Goal: Transaction & Acquisition: Purchase product/service

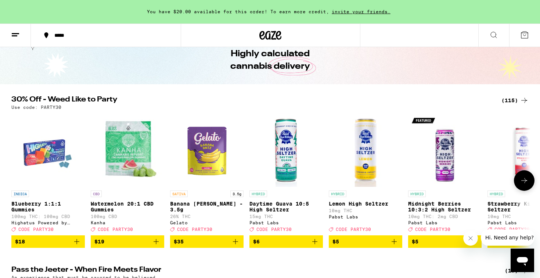
click at [523, 185] on icon at bounding box center [524, 180] width 9 height 9
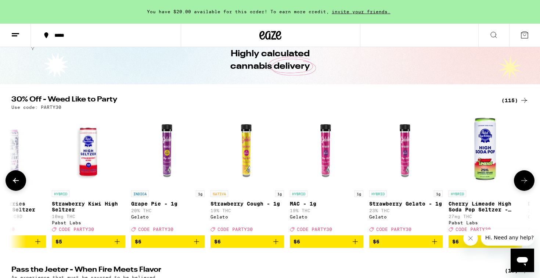
scroll to position [0, 437]
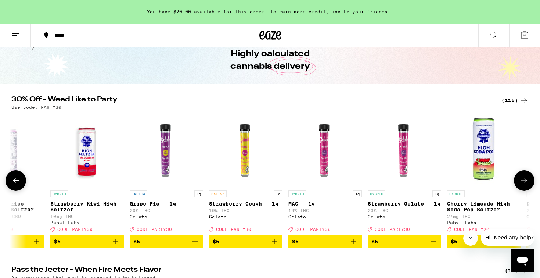
click at [12, 185] on icon at bounding box center [15, 180] width 9 height 9
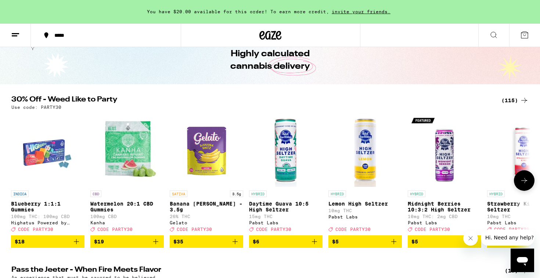
scroll to position [0, 0]
click at [524, 185] on icon at bounding box center [524, 180] width 9 height 9
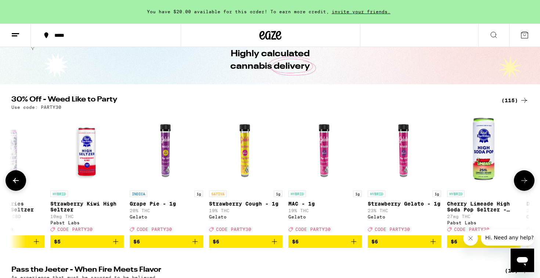
click at [524, 185] on icon at bounding box center [524, 180] width 9 height 9
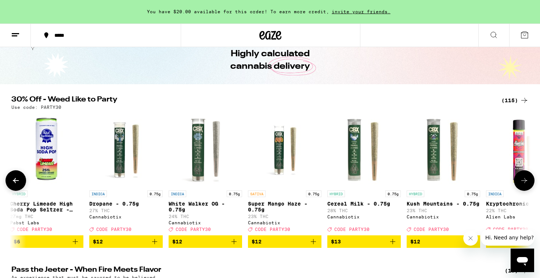
click at [524, 185] on icon at bounding box center [524, 180] width 9 height 9
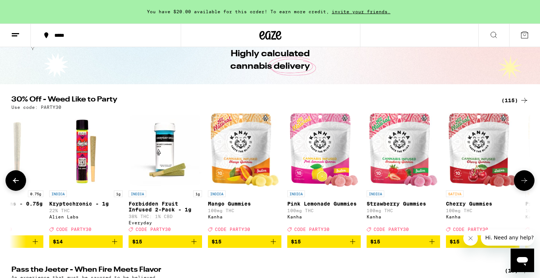
scroll to position [0, 1312]
click at [524, 185] on icon at bounding box center [524, 180] width 9 height 9
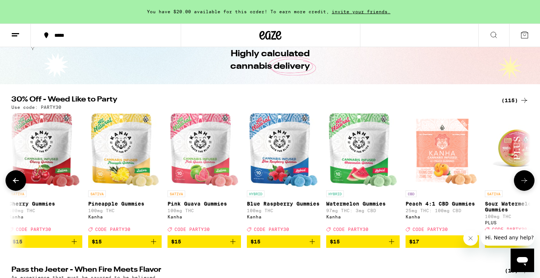
scroll to position [0, 1749]
click at [14, 183] on icon at bounding box center [16, 180] width 6 height 5
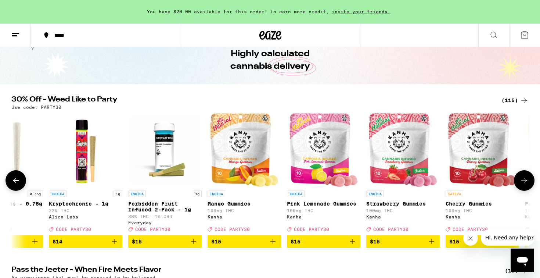
click at [14, 183] on icon at bounding box center [16, 180] width 6 height 5
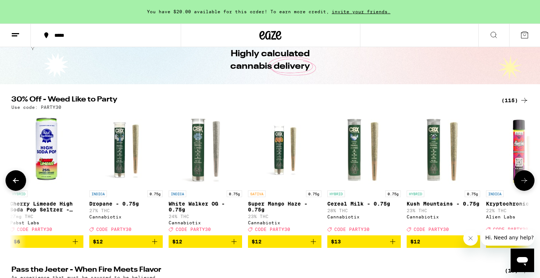
click at [14, 183] on icon at bounding box center [16, 180] width 6 height 5
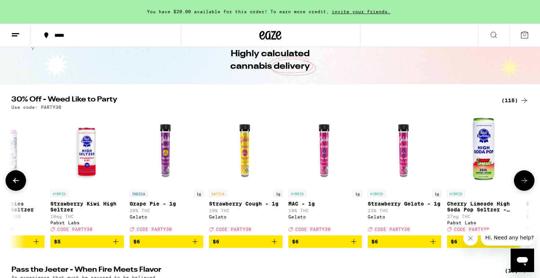
click at [14, 183] on icon at bounding box center [16, 180] width 6 height 5
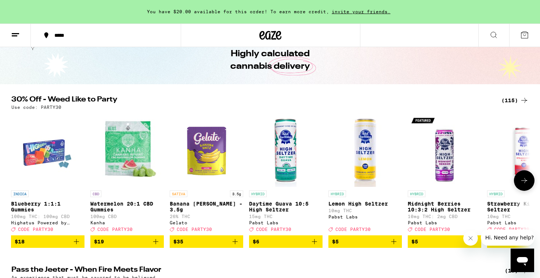
scroll to position [0, 0]
click at [522, 185] on icon at bounding box center [524, 180] width 9 height 9
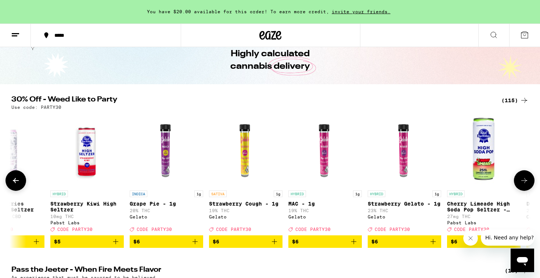
click at [522, 185] on icon at bounding box center [524, 180] width 9 height 9
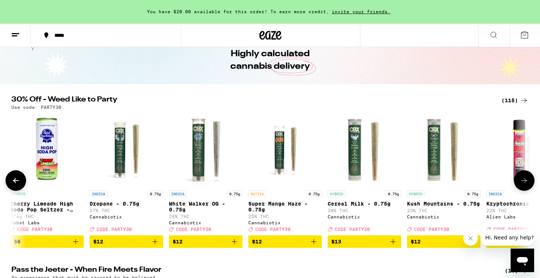
scroll to position [0, 875]
click at [522, 185] on icon at bounding box center [524, 180] width 9 height 9
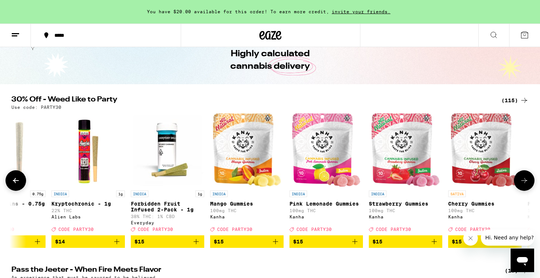
scroll to position [0, 1312]
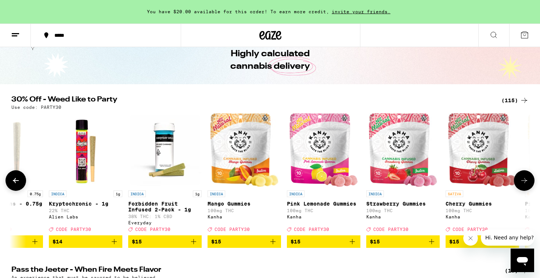
click at [522, 185] on icon at bounding box center [524, 180] width 9 height 9
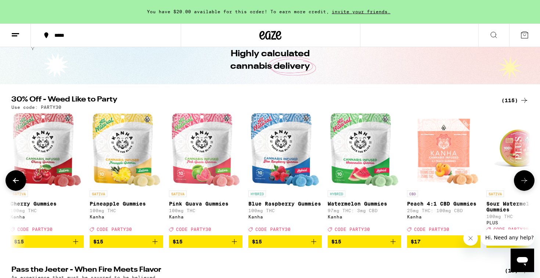
scroll to position [0, 1749]
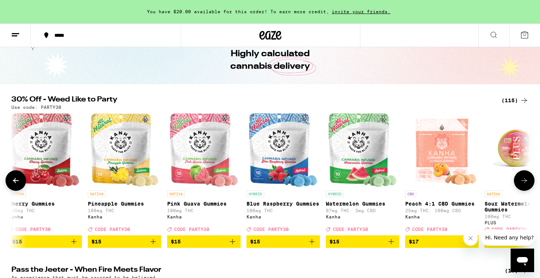
click at [522, 185] on icon at bounding box center [524, 180] width 9 height 9
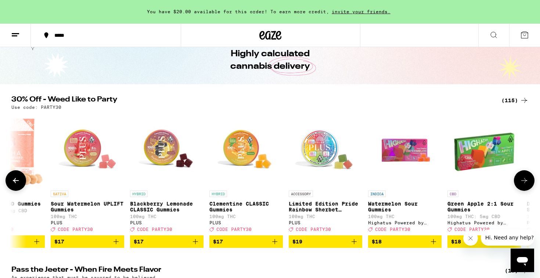
scroll to position [0, 2186]
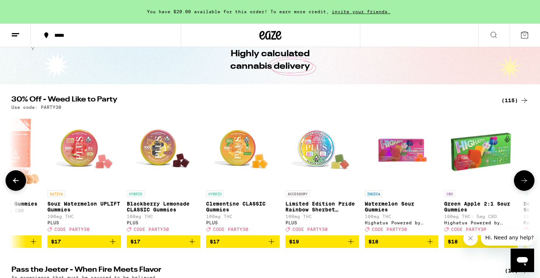
click at [522, 183] on icon at bounding box center [524, 180] width 6 height 5
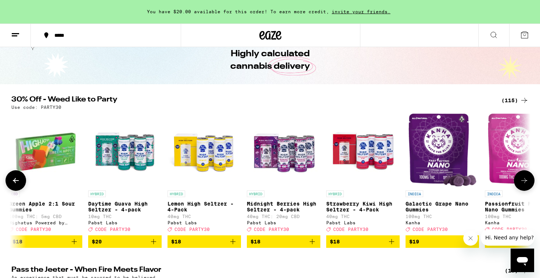
scroll to position [0, 2624]
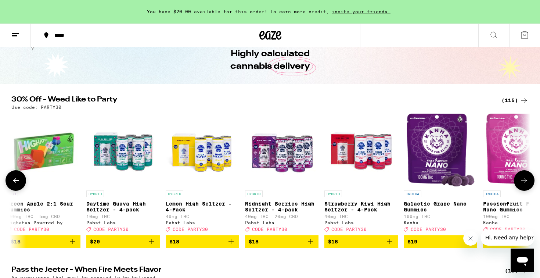
click at [522, 183] on icon at bounding box center [524, 180] width 6 height 5
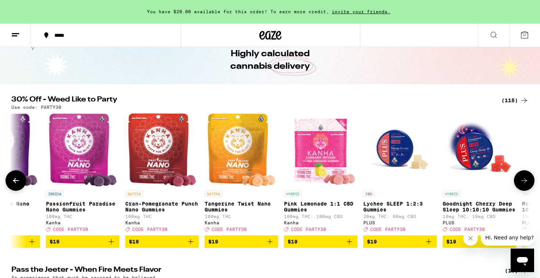
click at [522, 183] on icon at bounding box center [524, 180] width 6 height 5
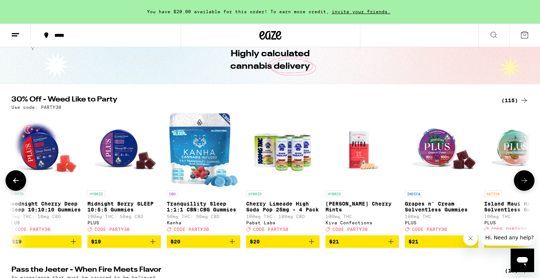
scroll to position [0, 3498]
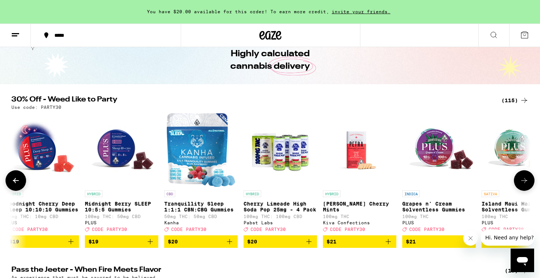
click at [522, 183] on icon at bounding box center [524, 180] width 6 height 5
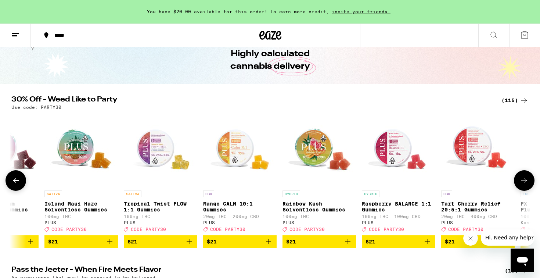
click at [522, 183] on icon at bounding box center [524, 180] width 6 height 5
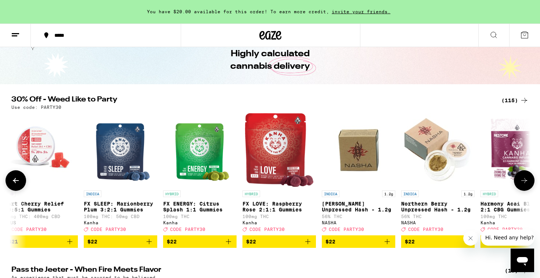
scroll to position [0, 4373]
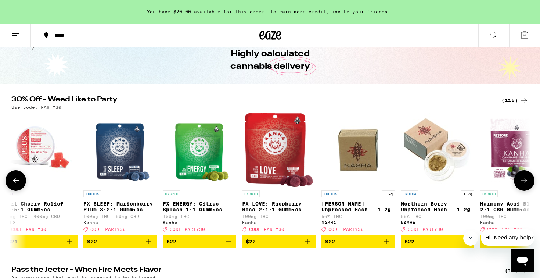
click at [522, 183] on icon at bounding box center [524, 180] width 6 height 5
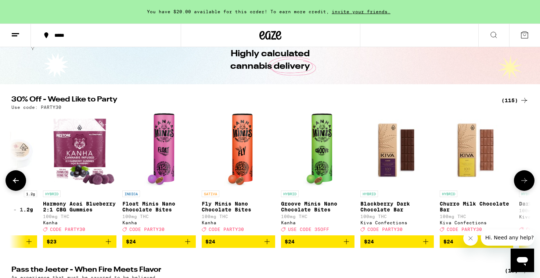
click at [522, 183] on icon at bounding box center [524, 180] width 6 height 5
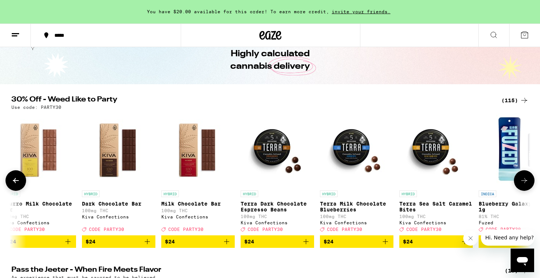
click at [522, 183] on icon at bounding box center [524, 180] width 6 height 5
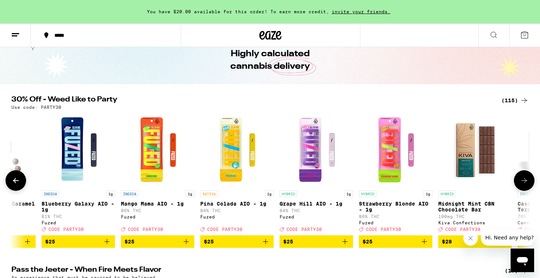
click at [522, 183] on icon at bounding box center [524, 180] width 6 height 5
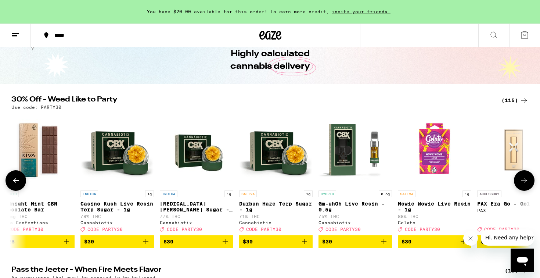
click at [522, 183] on icon at bounding box center [524, 180] width 6 height 5
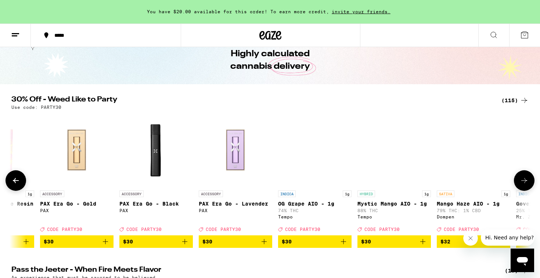
click at [522, 183] on icon at bounding box center [524, 180] width 6 height 5
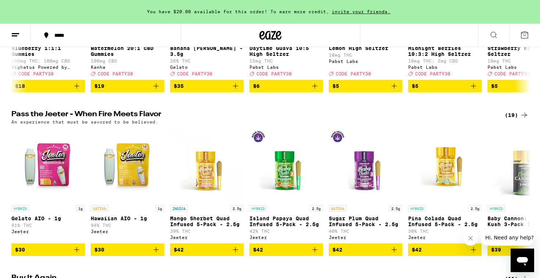
scroll to position [0, 0]
